Goal: Task Accomplishment & Management: Complete application form

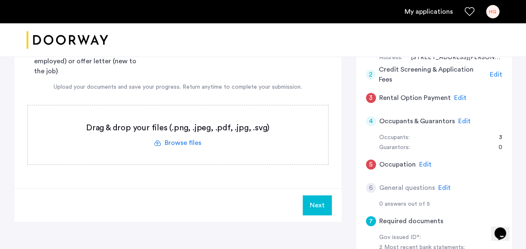
scroll to position [187, 0]
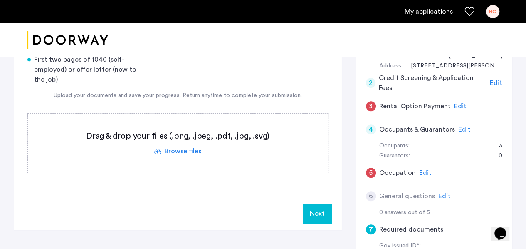
click at [458, 129] on span "Edit" at bounding box center [464, 129] width 12 height 7
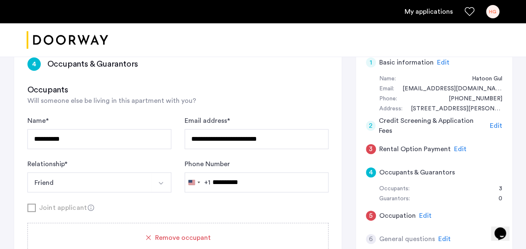
scroll to position [131, 0]
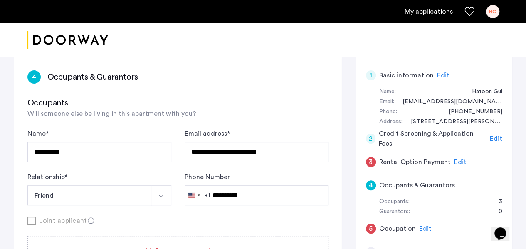
click at [427, 20] on div "My applications HG" at bounding box center [263, 11] width 526 height 23
click at [426, 15] on link "My applications" at bounding box center [428, 12] width 48 height 10
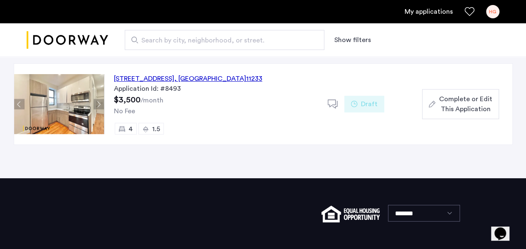
scroll to position [69, 0]
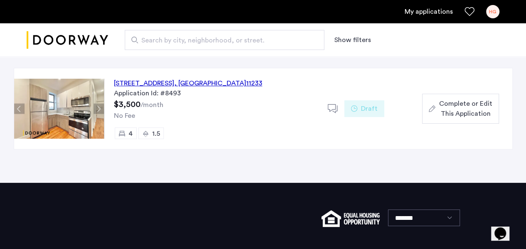
click at [458, 106] on span "Complete or Edit This Application" at bounding box center [464, 108] width 53 height 20
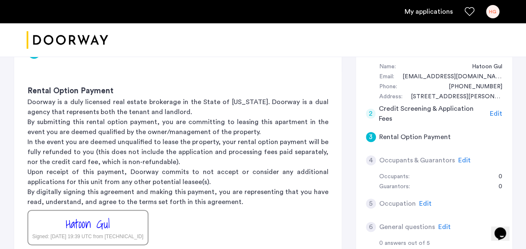
scroll to position [163, 0]
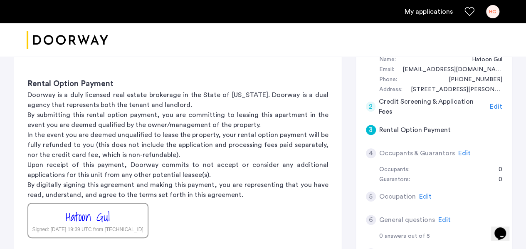
click at [458, 150] on span "Edit" at bounding box center [464, 153] width 12 height 7
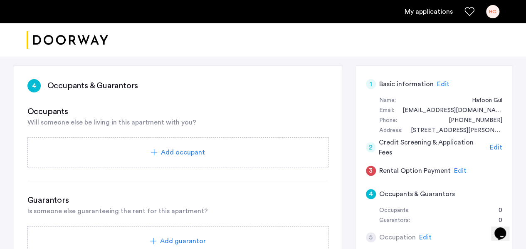
scroll to position [131, 0]
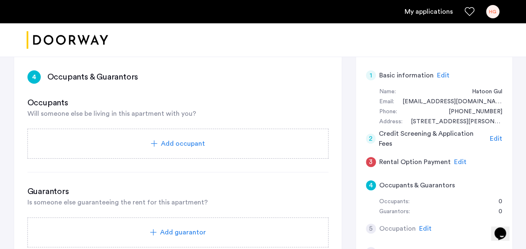
click at [190, 148] on div "Add occupant" at bounding box center [177, 143] width 301 height 30
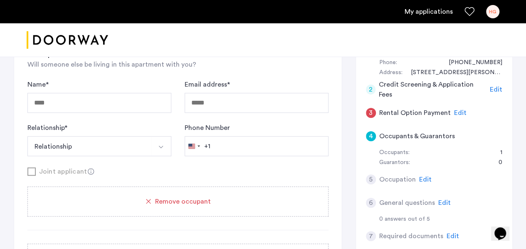
scroll to position [194, 0]
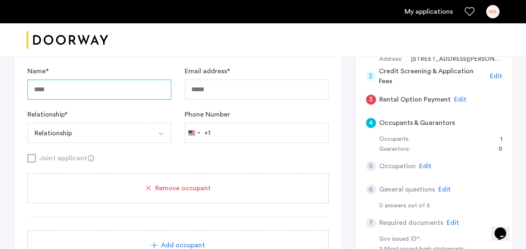
click at [150, 89] on input "Name *" at bounding box center [99, 89] width 144 height 20
type input "**********"
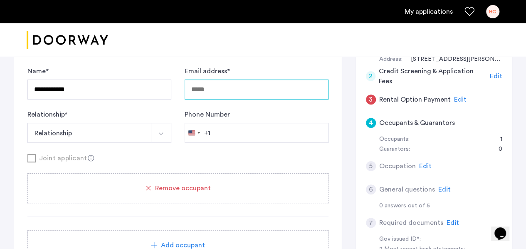
click at [241, 91] on input "Email address *" at bounding box center [257, 89] width 144 height 20
type input "**********"
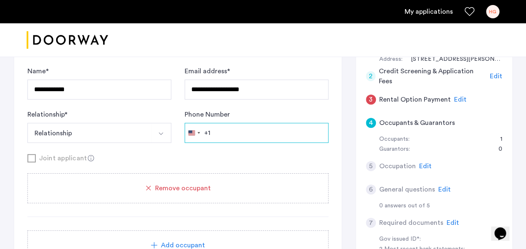
click at [242, 126] on input "Phone Number" at bounding box center [257, 133] width 144 height 20
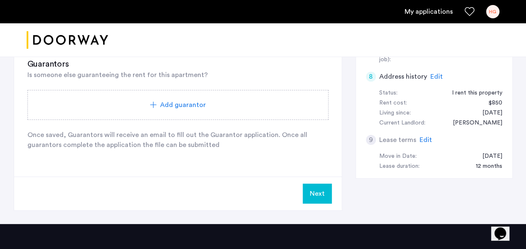
scroll to position [436, 0]
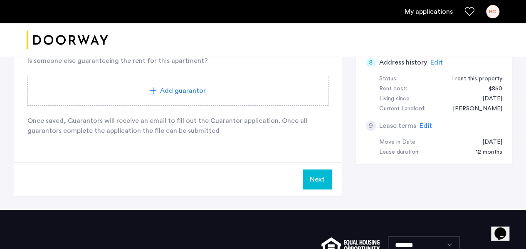
type input "**********"
click at [322, 182] on button "Next" at bounding box center [317, 179] width 29 height 20
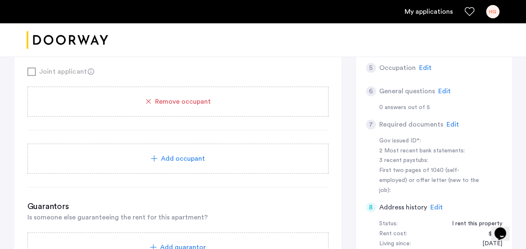
scroll to position [309, 0]
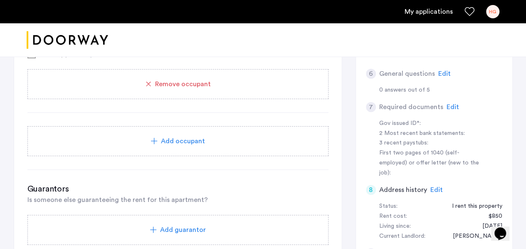
click at [203, 142] on span "Add occupant" at bounding box center [183, 141] width 44 height 10
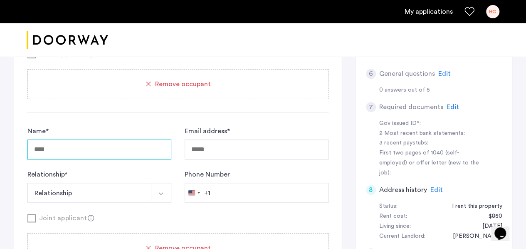
click at [131, 151] on input "Name *" at bounding box center [99, 149] width 144 height 20
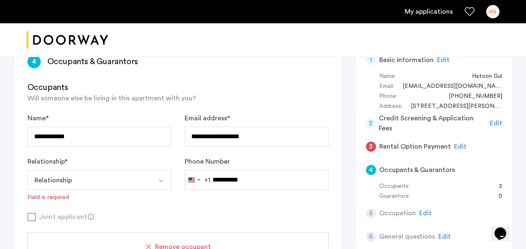
scroll to position [150, 0]
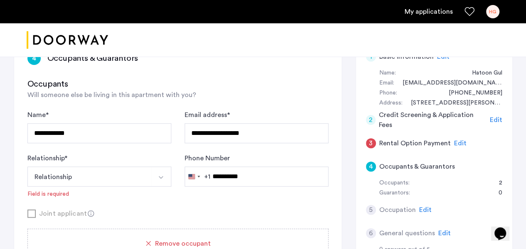
click at [163, 174] on img "Select option" at bounding box center [161, 177] width 7 height 7
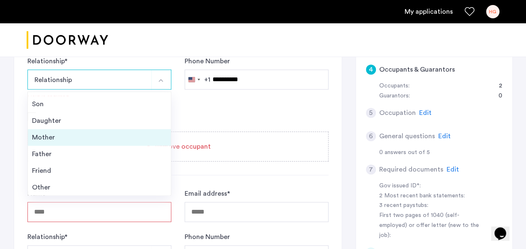
scroll to position [254, 0]
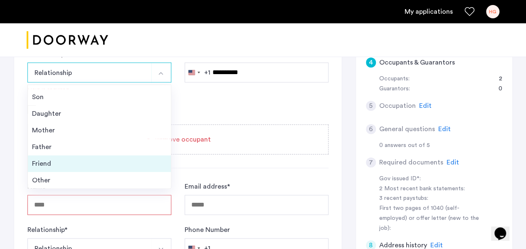
click at [111, 165] on div "Friend" at bounding box center [99, 163] width 135 height 10
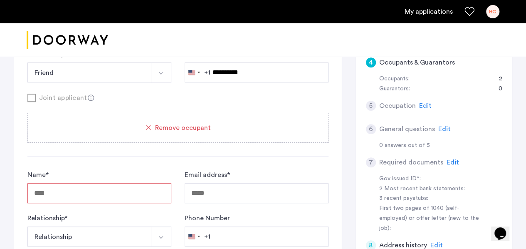
click at [105, 194] on input "Name *" at bounding box center [99, 193] width 144 height 20
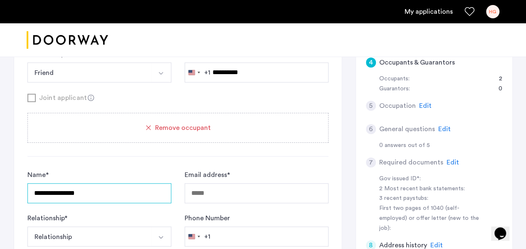
type input "**********"
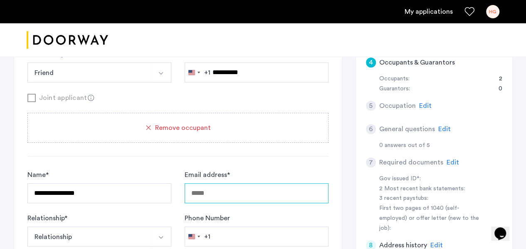
click at [205, 197] on input "Email address *" at bounding box center [257, 193] width 144 height 20
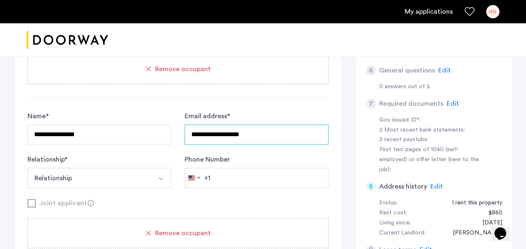
scroll to position [316, 0]
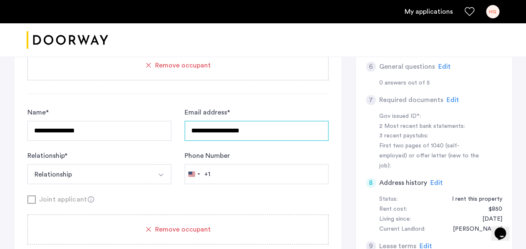
type input "**********"
click at [155, 169] on button "Select option" at bounding box center [161, 174] width 20 height 20
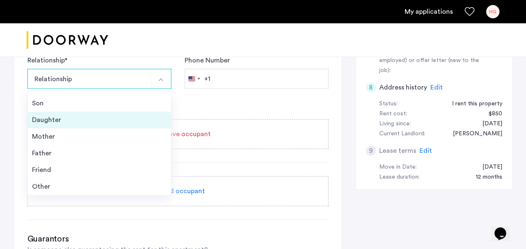
scroll to position [413, 0]
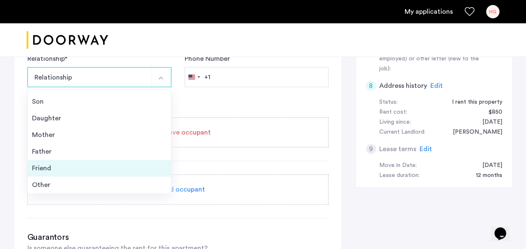
click at [123, 160] on li "Friend" at bounding box center [99, 168] width 143 height 17
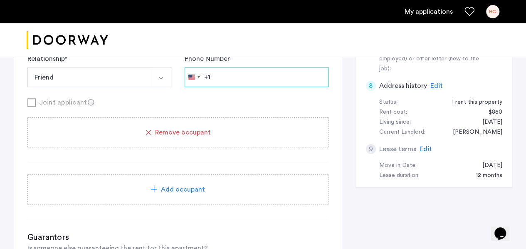
drag, startPoint x: 224, startPoint y: 74, endPoint x: 234, endPoint y: 75, distance: 10.0
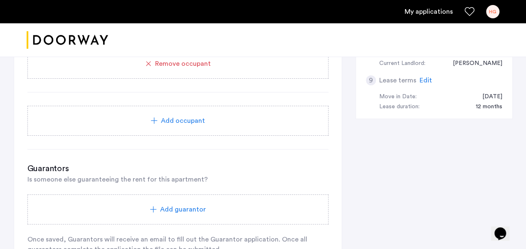
scroll to position [483, 0]
type input "**********"
click at [211, 115] on div "Add occupant" at bounding box center [177, 120] width 281 height 10
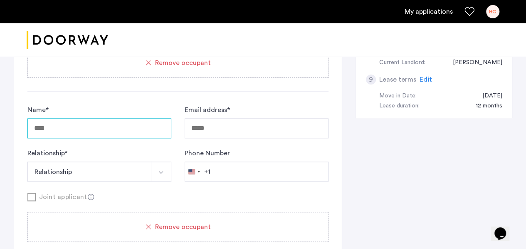
click at [124, 126] on input "Name *" at bounding box center [99, 128] width 144 height 20
type input "*"
type input "**********"
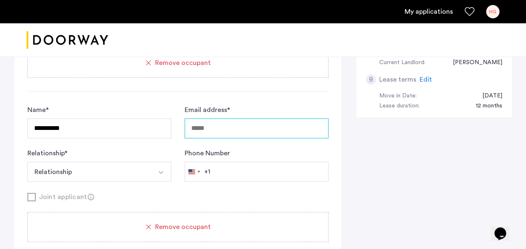
click at [216, 128] on input "Email address *" at bounding box center [257, 128] width 144 height 20
type input "**********"
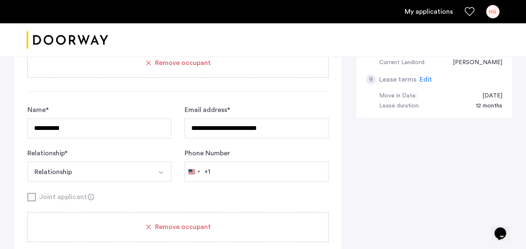
click at [161, 174] on button "Select option" at bounding box center [161, 171] width 20 height 20
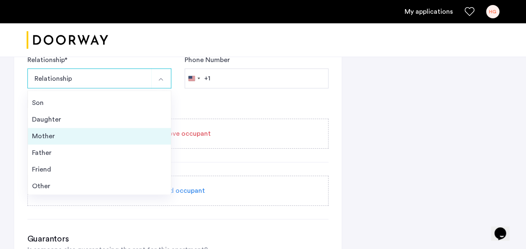
scroll to position [579, 0]
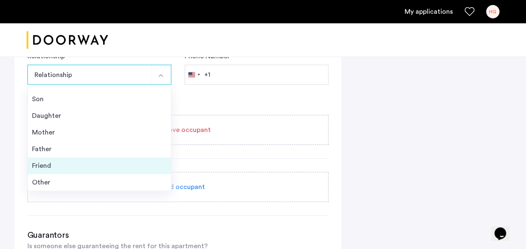
click at [105, 163] on div "Friend" at bounding box center [99, 165] width 135 height 10
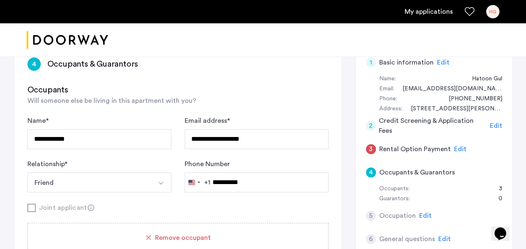
scroll to position [150, 0]
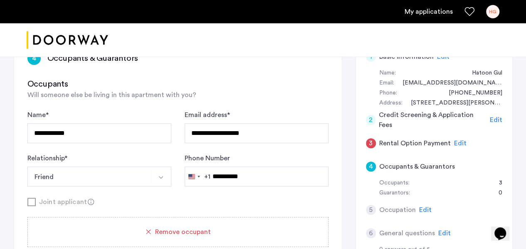
type input "**********"
click at [269, 128] on input "**********" at bounding box center [257, 133] width 144 height 20
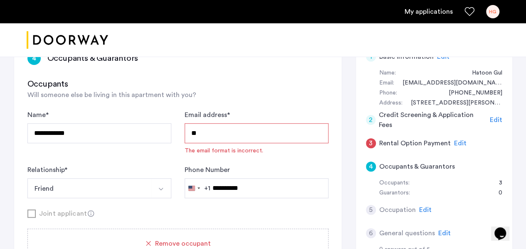
type input "*"
type input "**********"
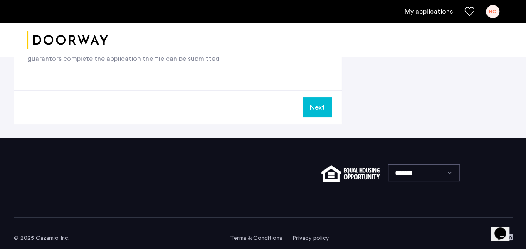
scroll to position [842, 0]
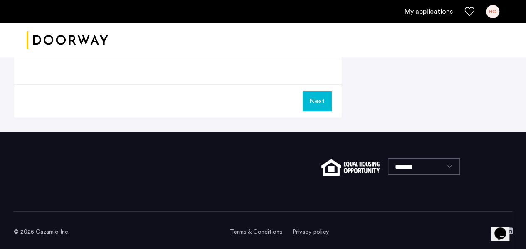
click at [321, 101] on button "Next" at bounding box center [317, 101] width 29 height 20
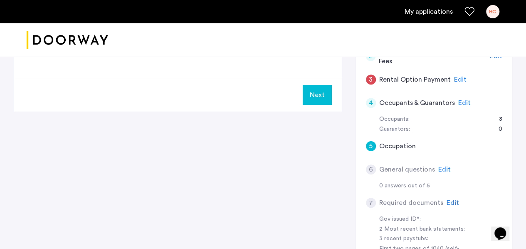
scroll to position [222, 0]
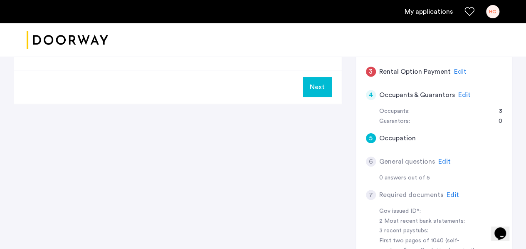
click at [465, 96] on span "Edit" at bounding box center [464, 94] width 12 height 7
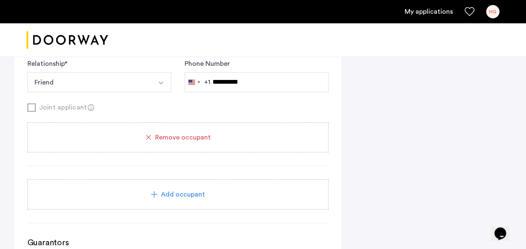
scroll to position [842, 0]
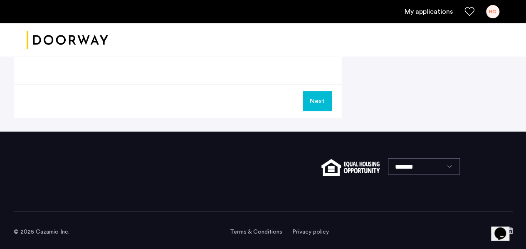
click at [320, 102] on button "Next" at bounding box center [317, 101] width 29 height 20
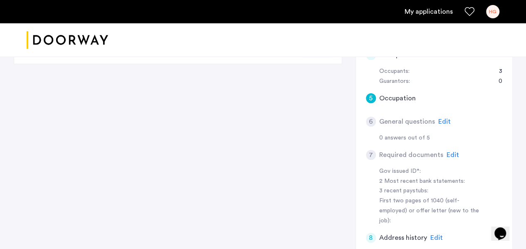
scroll to position [263, 0]
click at [452, 153] on span "Edit" at bounding box center [452, 153] width 12 height 7
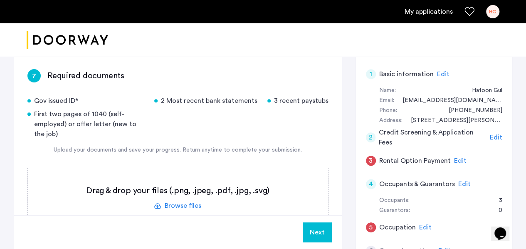
scroll to position [135, 0]
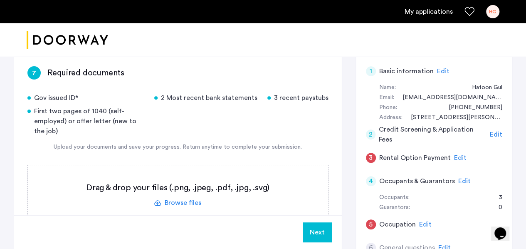
click at [496, 132] on span "Edit" at bounding box center [496, 134] width 12 height 7
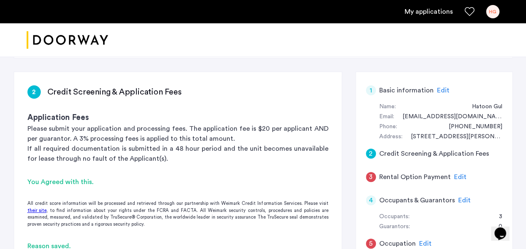
scroll to position [108, 0]
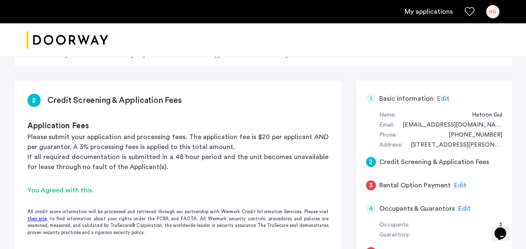
click at [457, 182] on span "Edit" at bounding box center [460, 185] width 12 height 7
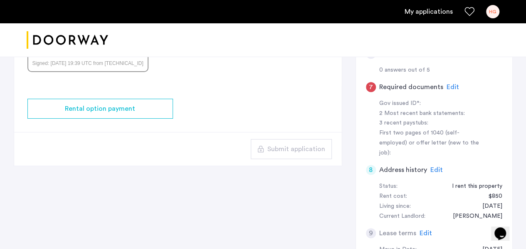
scroll to position [337, 0]
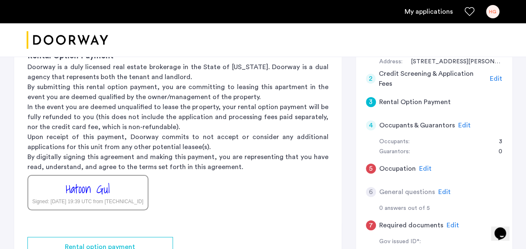
click at [465, 128] on div "Edit" at bounding box center [464, 125] width 12 height 10
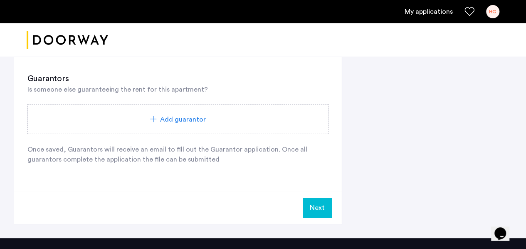
scroll to position [738, 0]
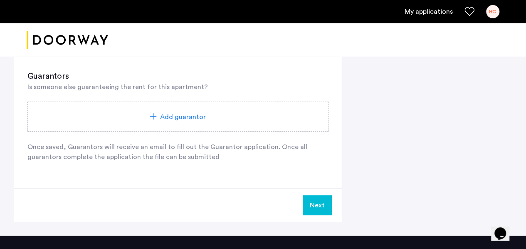
click at [214, 107] on div "Add guarantor" at bounding box center [177, 116] width 301 height 30
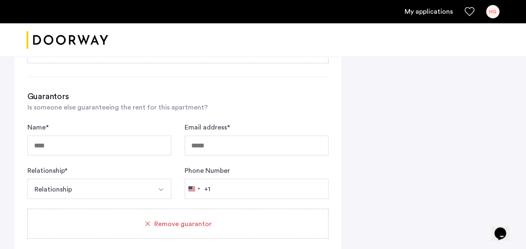
scroll to position [715, 0]
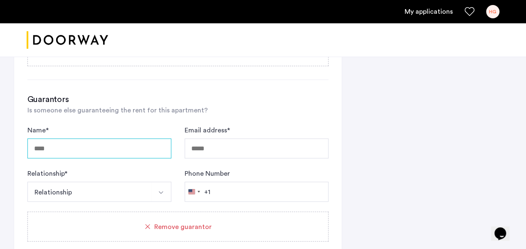
click at [121, 139] on input "Name *" at bounding box center [99, 148] width 144 height 20
type input "**********"
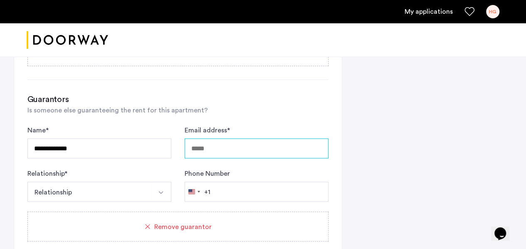
click at [240, 143] on input "Email address *" at bounding box center [257, 148] width 144 height 20
type input "**********"
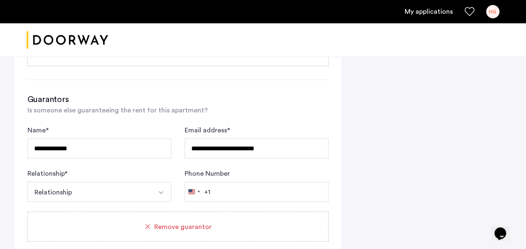
click at [155, 187] on button "Select option" at bounding box center [161, 191] width 20 height 20
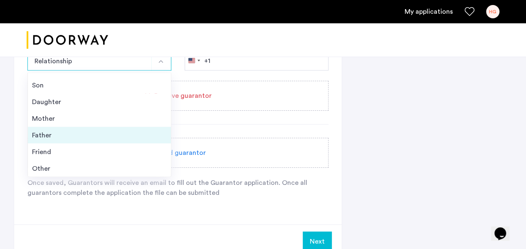
scroll to position [846, 0]
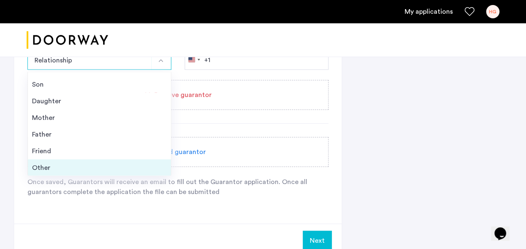
click at [114, 165] on div "Other" at bounding box center [99, 167] width 135 height 10
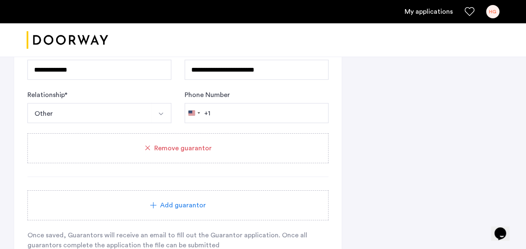
scroll to position [770, 0]
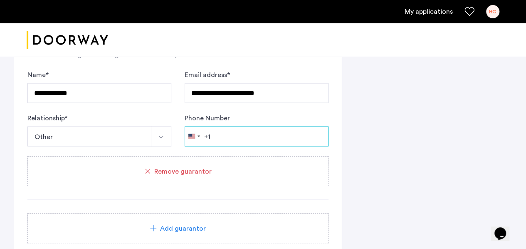
click at [262, 129] on input "Phone Number" at bounding box center [257, 136] width 144 height 20
type input "**********"
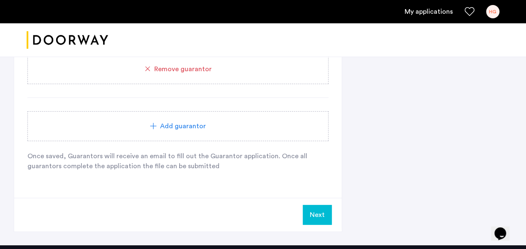
scroll to position [874, 0]
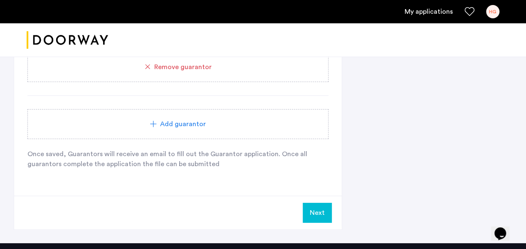
click at [317, 212] on button "Next" at bounding box center [317, 212] width 29 height 20
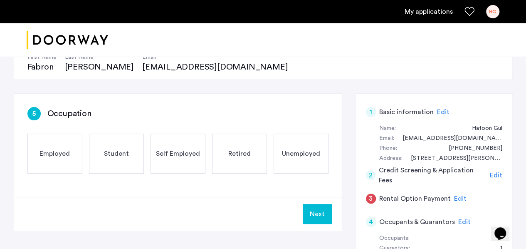
scroll to position [97, 0]
